Goal: Register for event/course

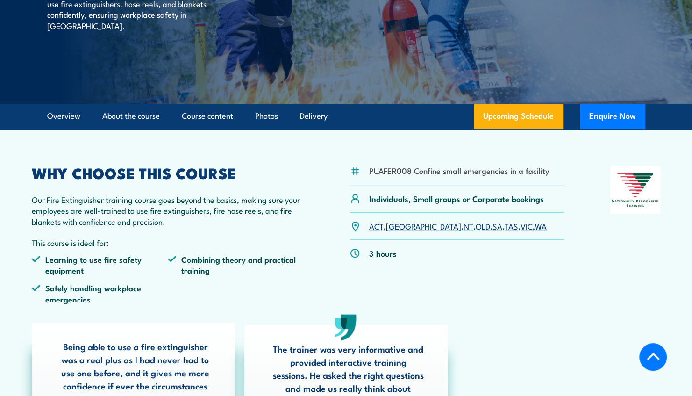
click at [475, 228] on link "QLD" at bounding box center [482, 225] width 14 height 11
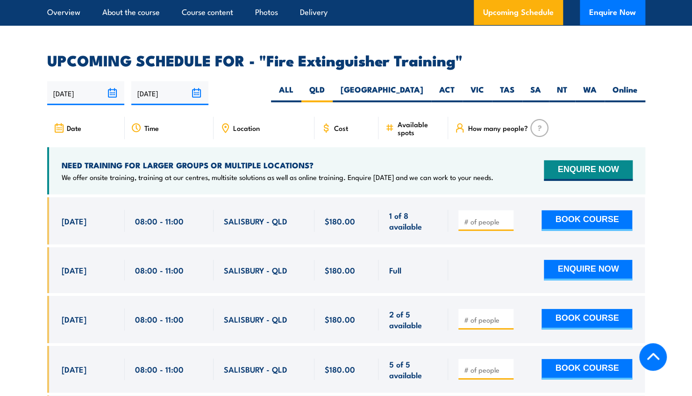
scroll to position [1529, 0]
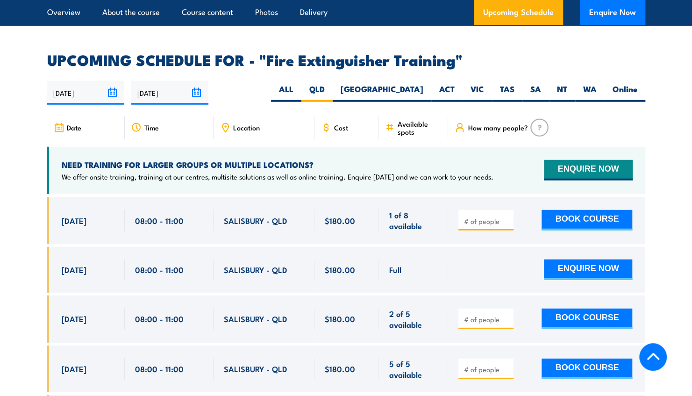
click at [244, 123] on span "Location" at bounding box center [246, 127] width 27 height 8
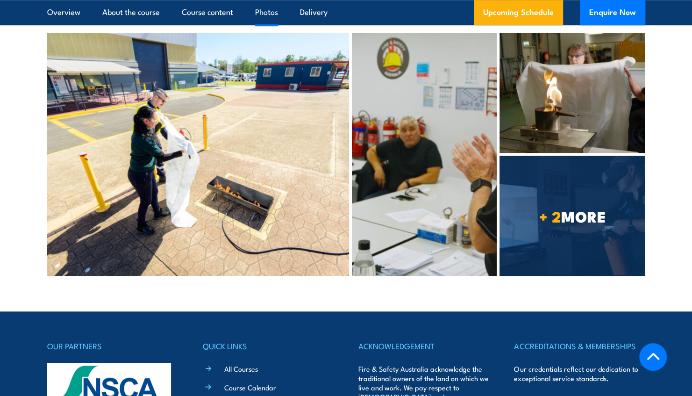
scroll to position [2665, 0]
